Goal: Register for event/course

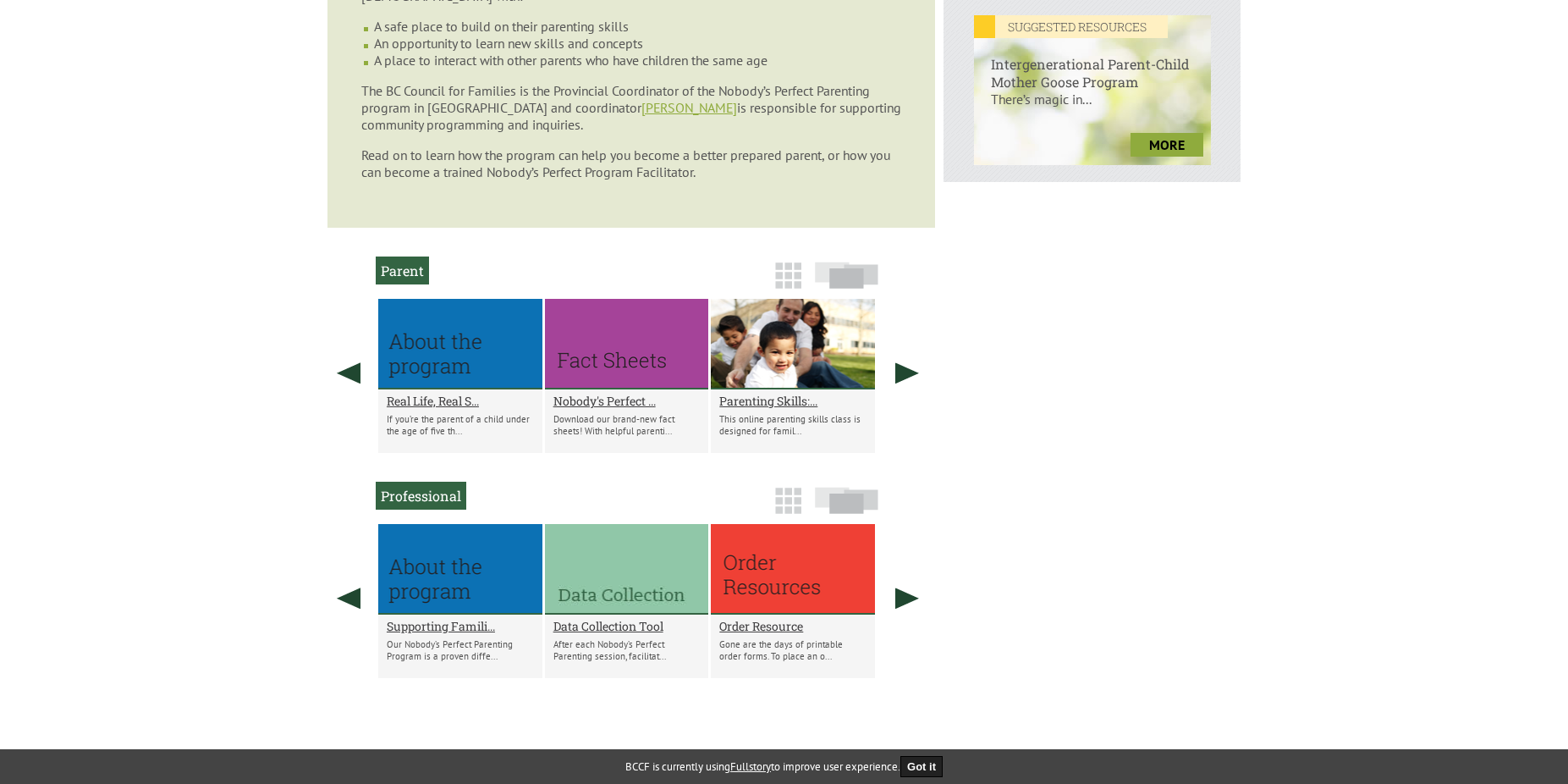
scroll to position [677, 0]
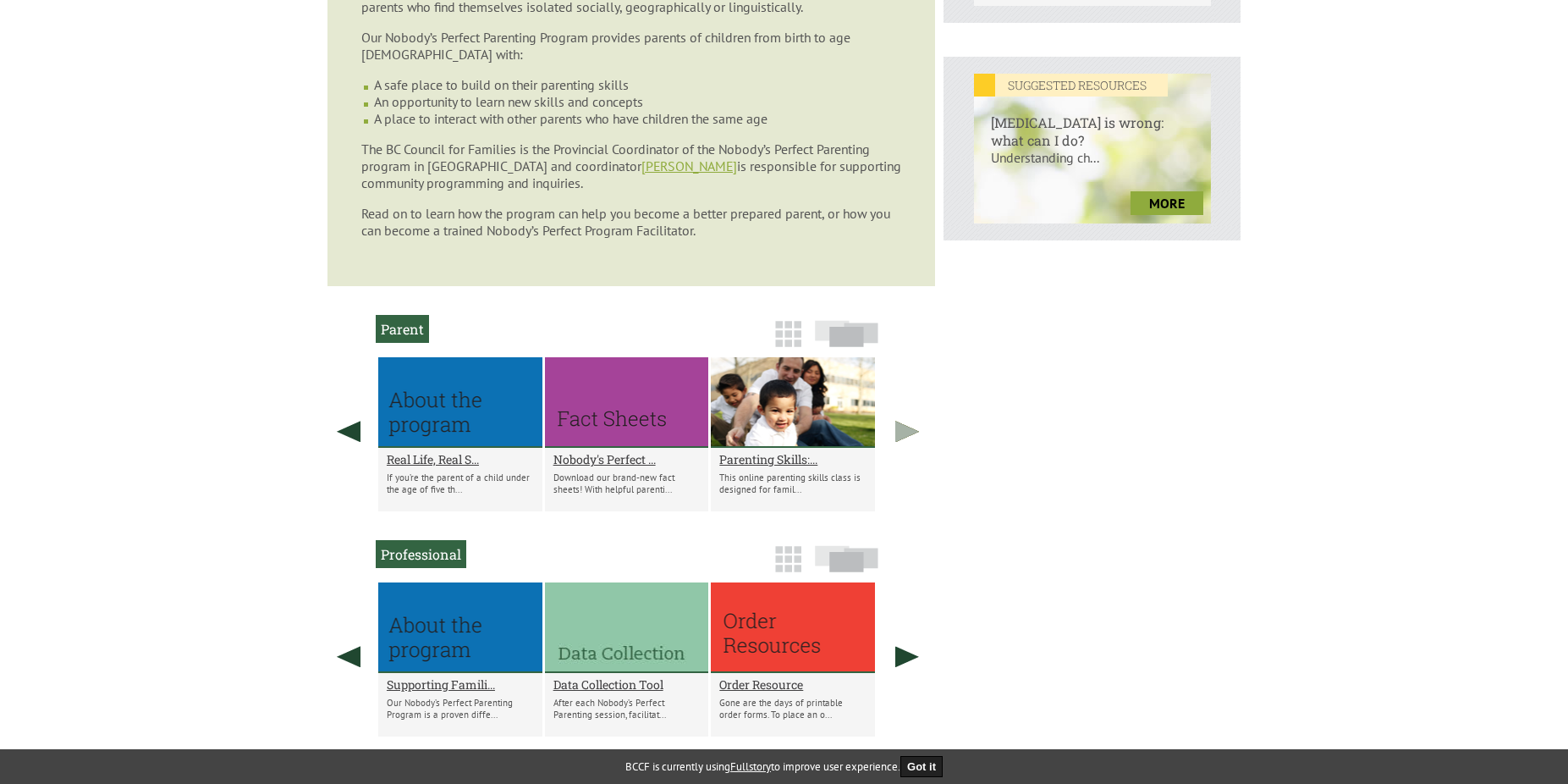
click at [899, 423] on link at bounding box center [907, 431] width 43 height 148
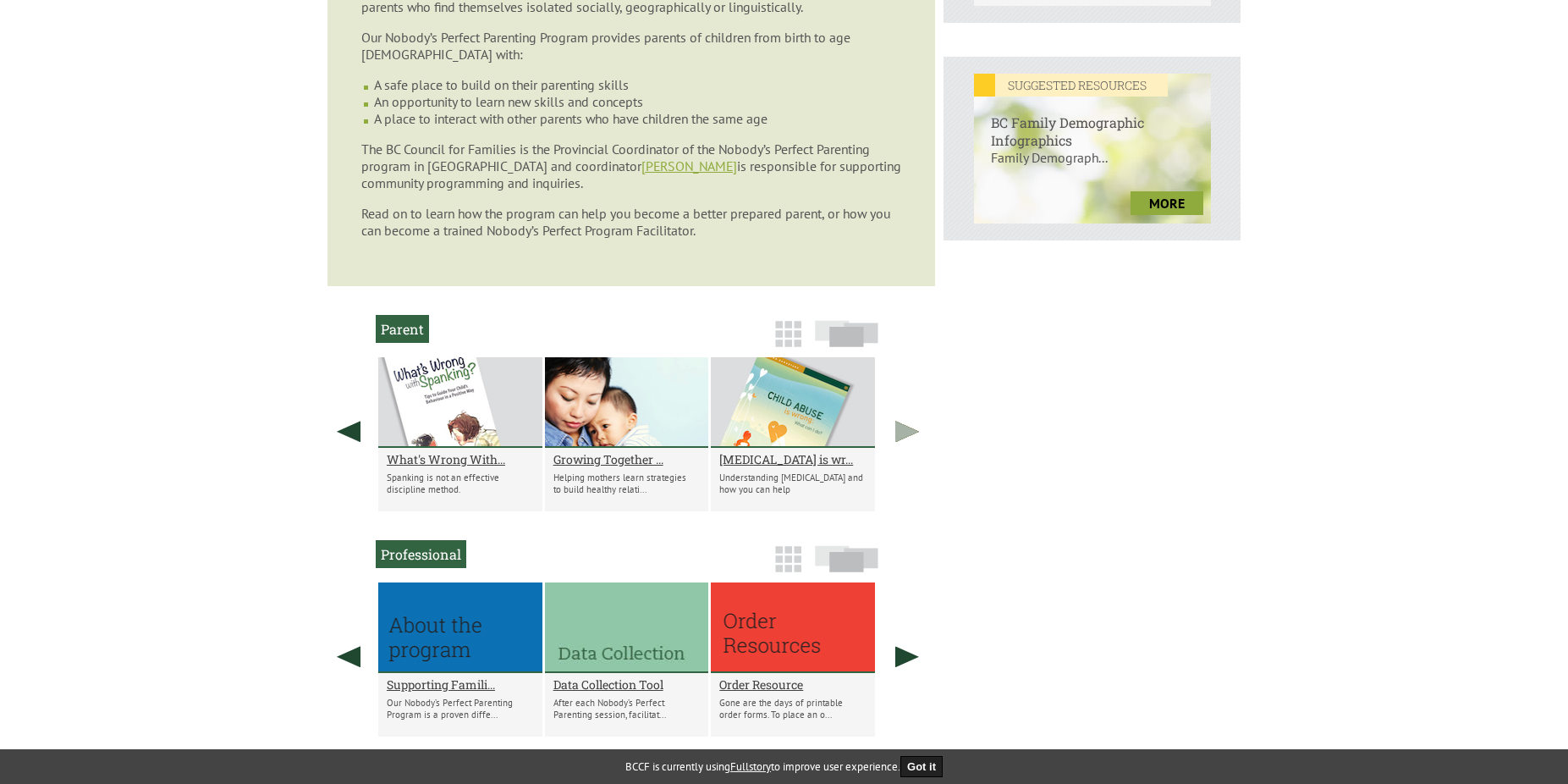
click at [901, 422] on link at bounding box center [907, 431] width 43 height 148
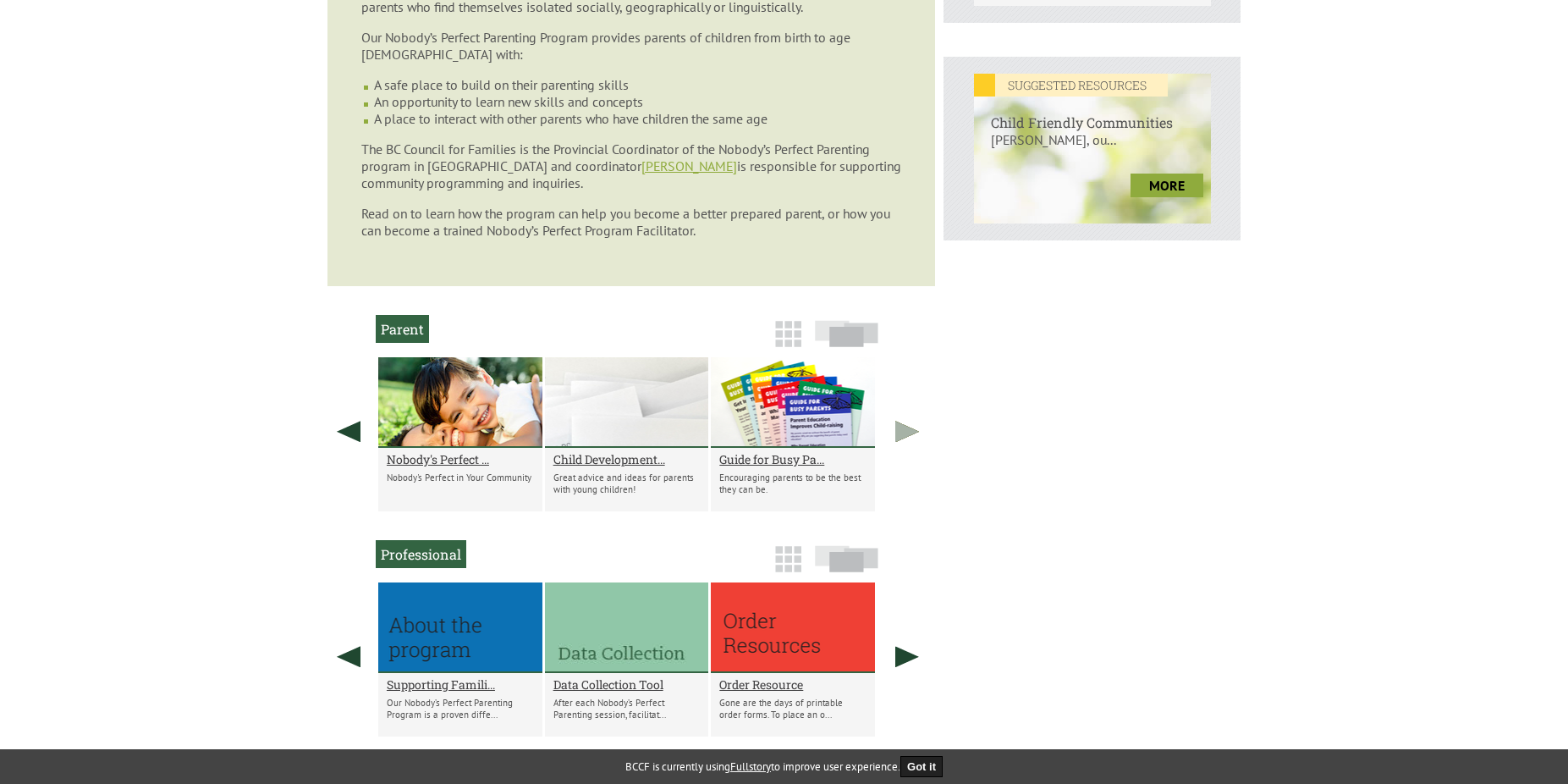
click at [901, 422] on link at bounding box center [907, 431] width 43 height 148
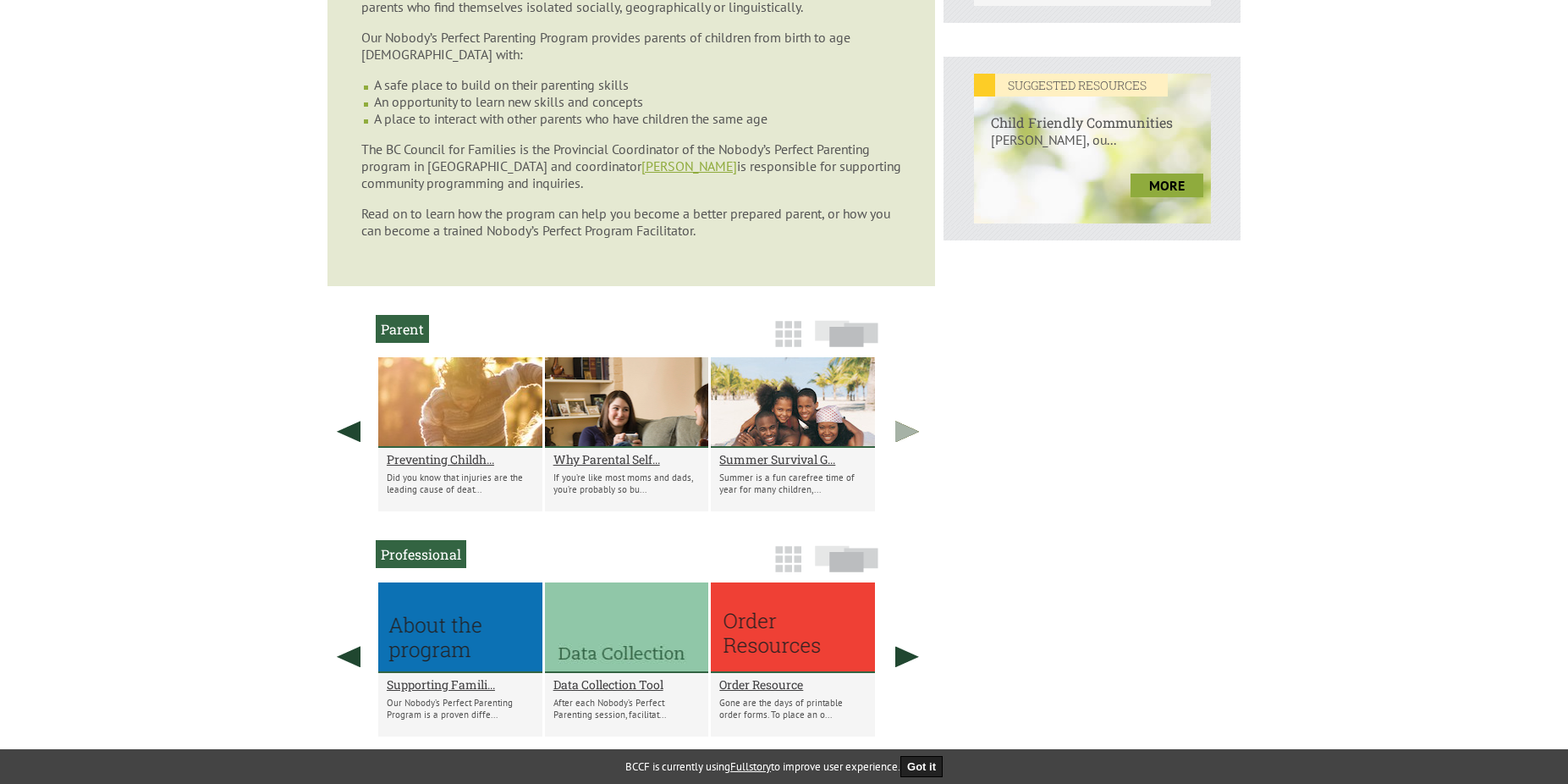
click at [901, 422] on link at bounding box center [907, 431] width 43 height 148
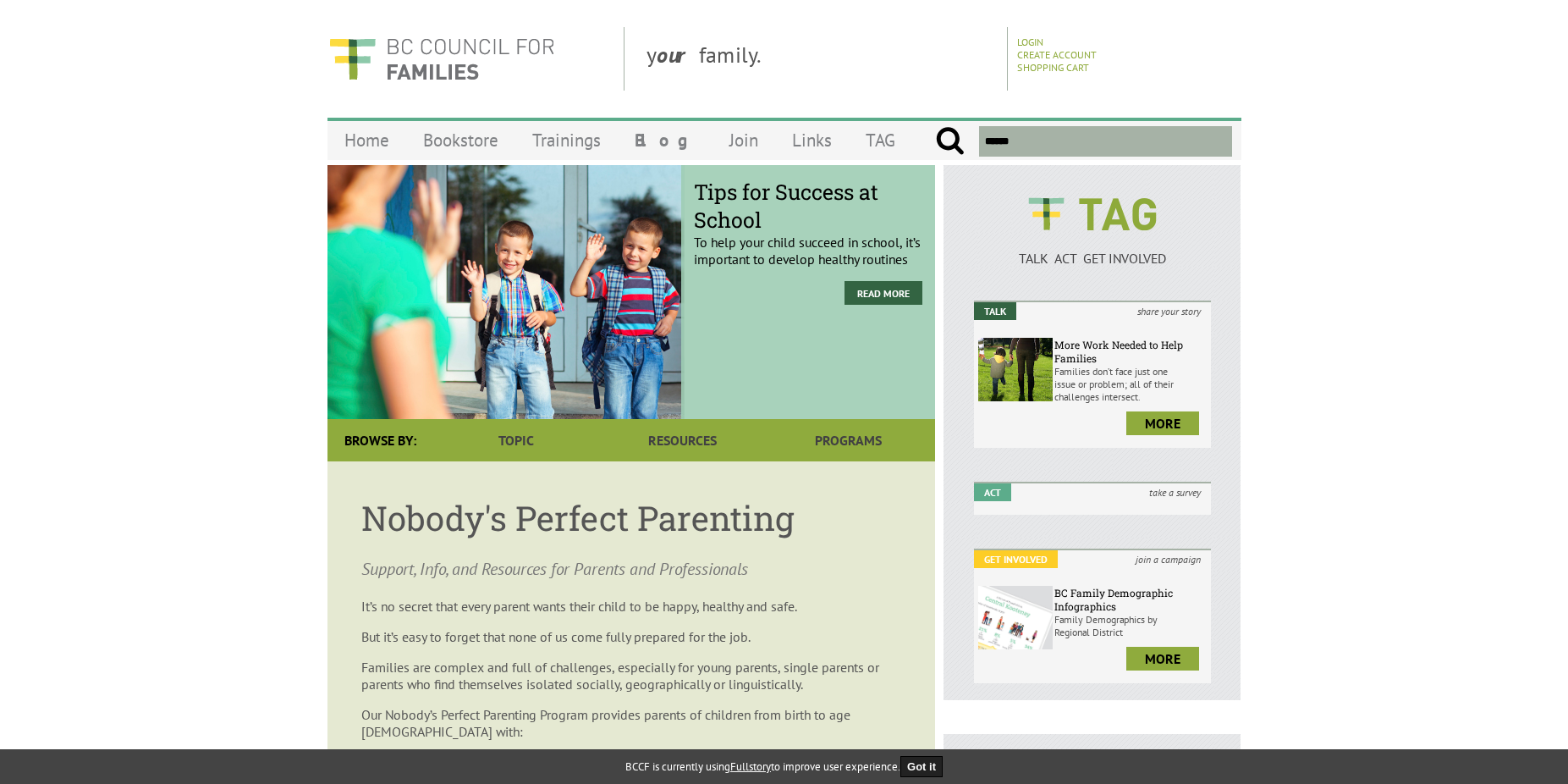
scroll to position [84, 0]
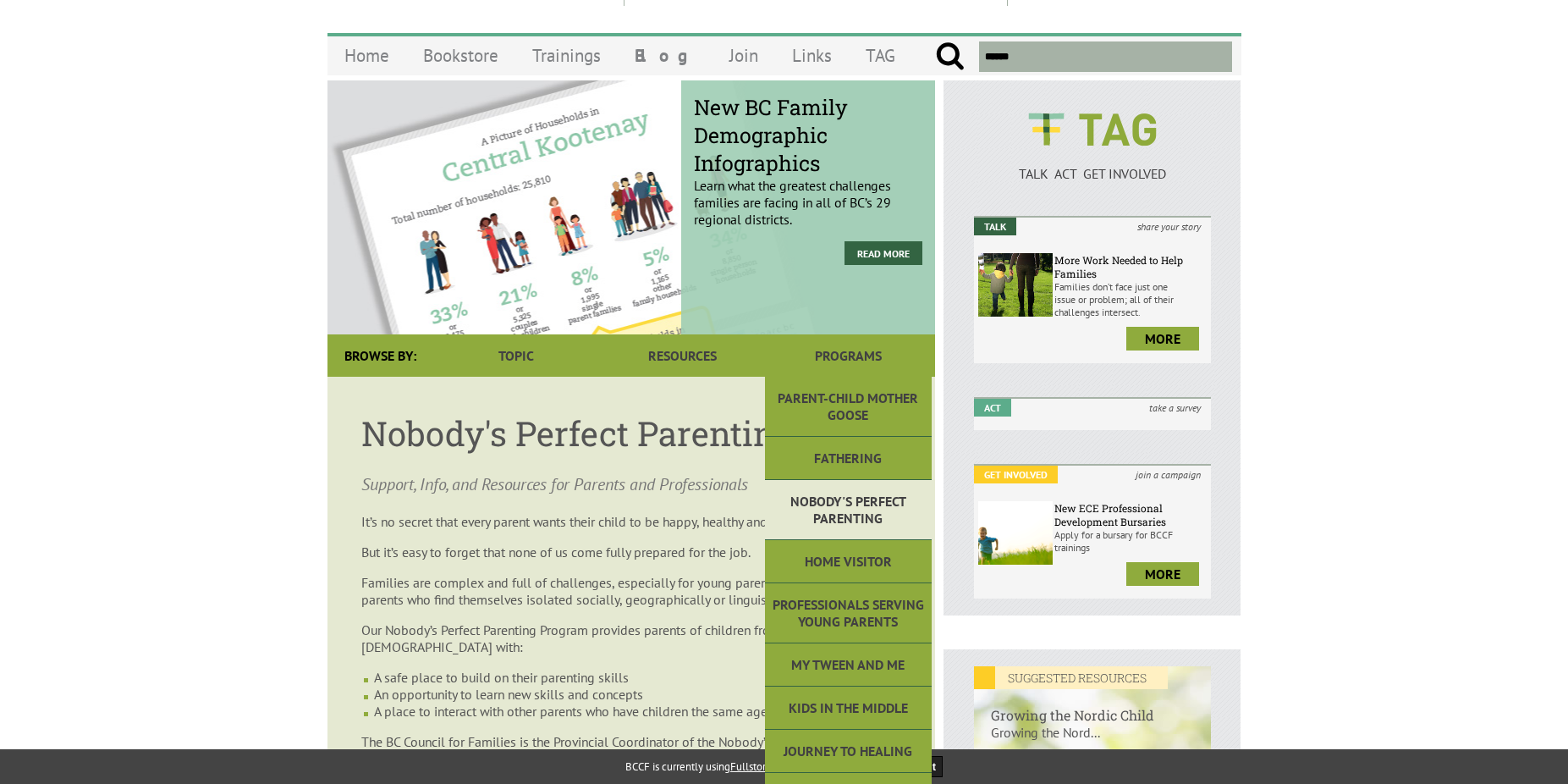
click at [888, 517] on link "Nobody's Perfect Parenting" at bounding box center [847, 510] width 166 height 60
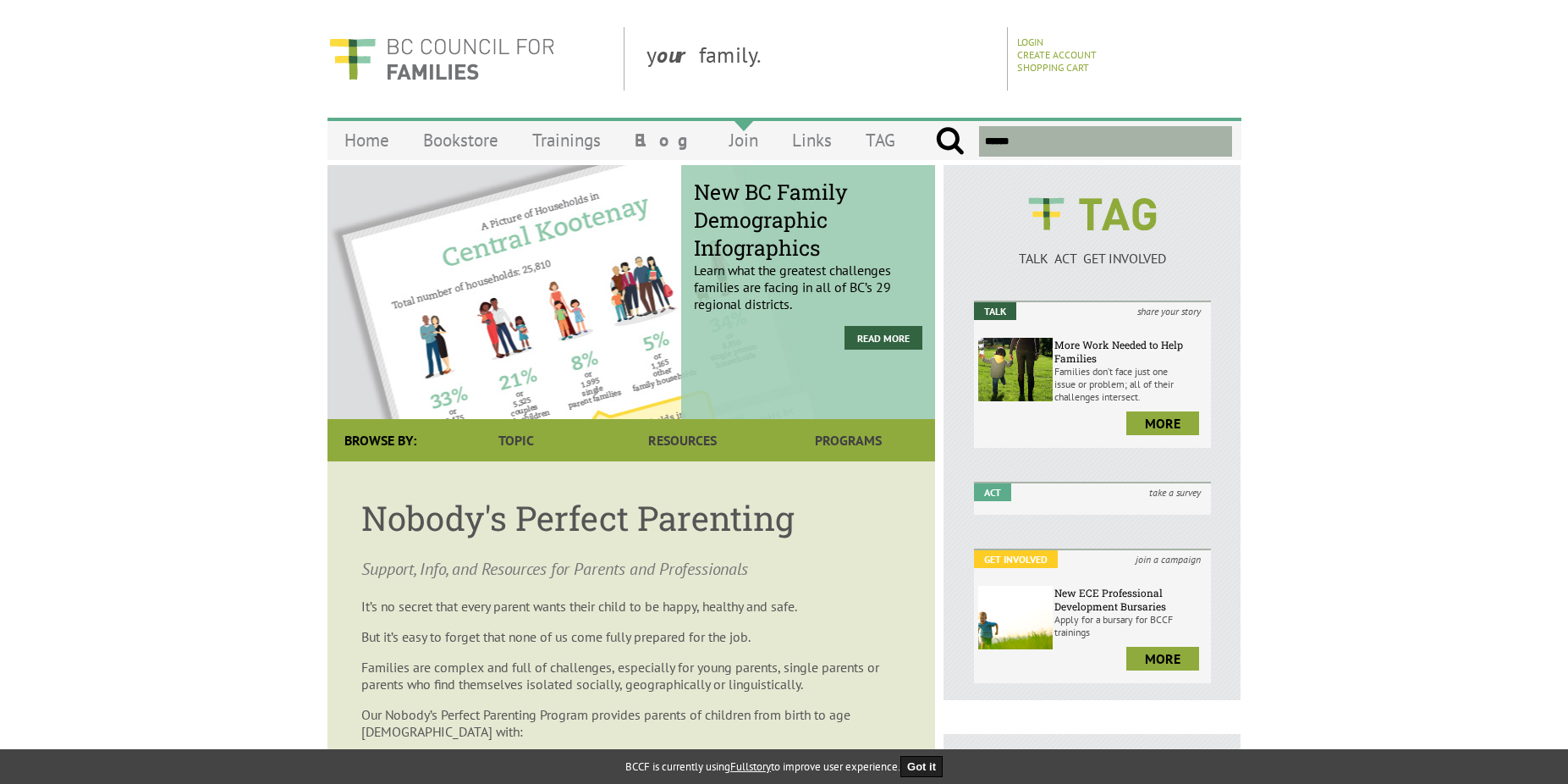
click at [723, 143] on link "Join" at bounding box center [743, 140] width 63 height 40
